Goal: Navigation & Orientation: Understand site structure

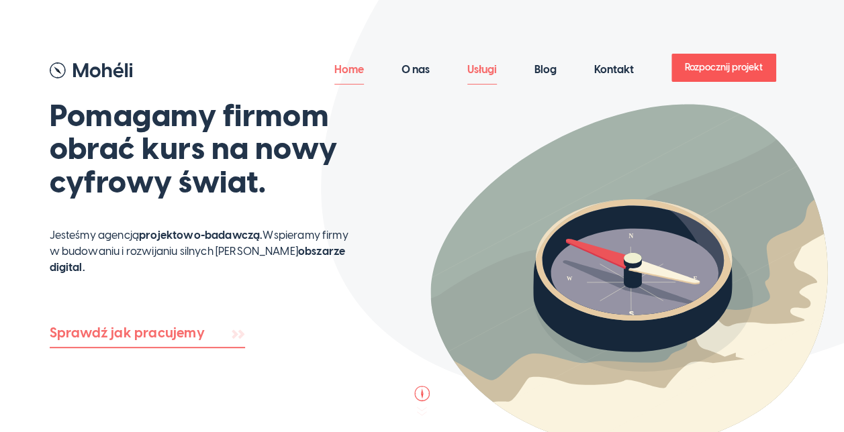
click at [486, 66] on link "Usługi" at bounding box center [482, 70] width 30 height 30
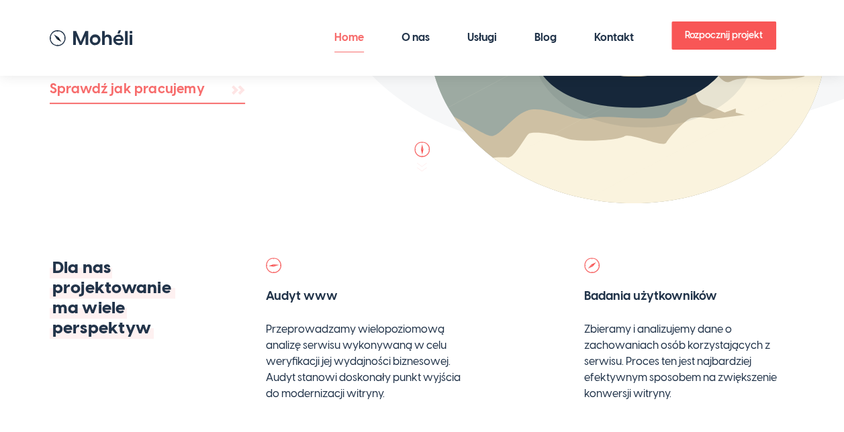
scroll to position [269, 0]
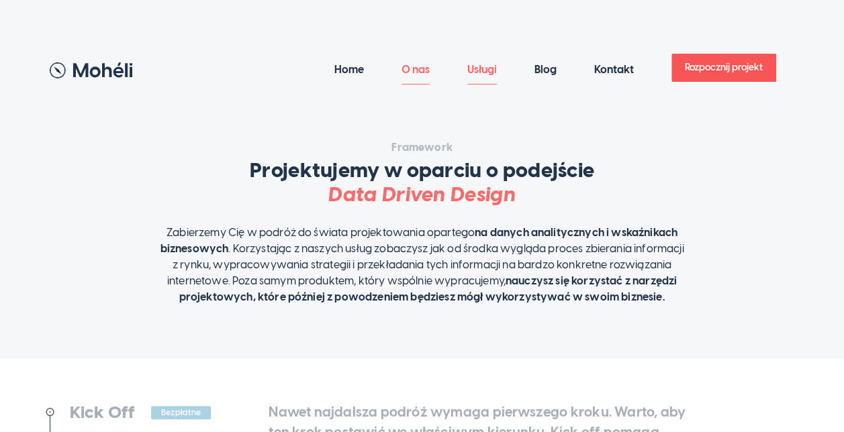
click at [414, 79] on link "O nas" at bounding box center [415, 70] width 28 height 30
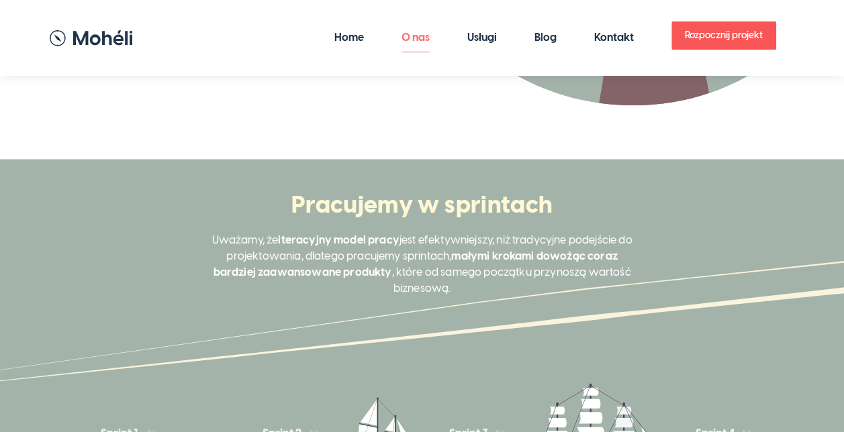
scroll to position [403, 0]
